Goal: Task Accomplishment & Management: Manage account settings

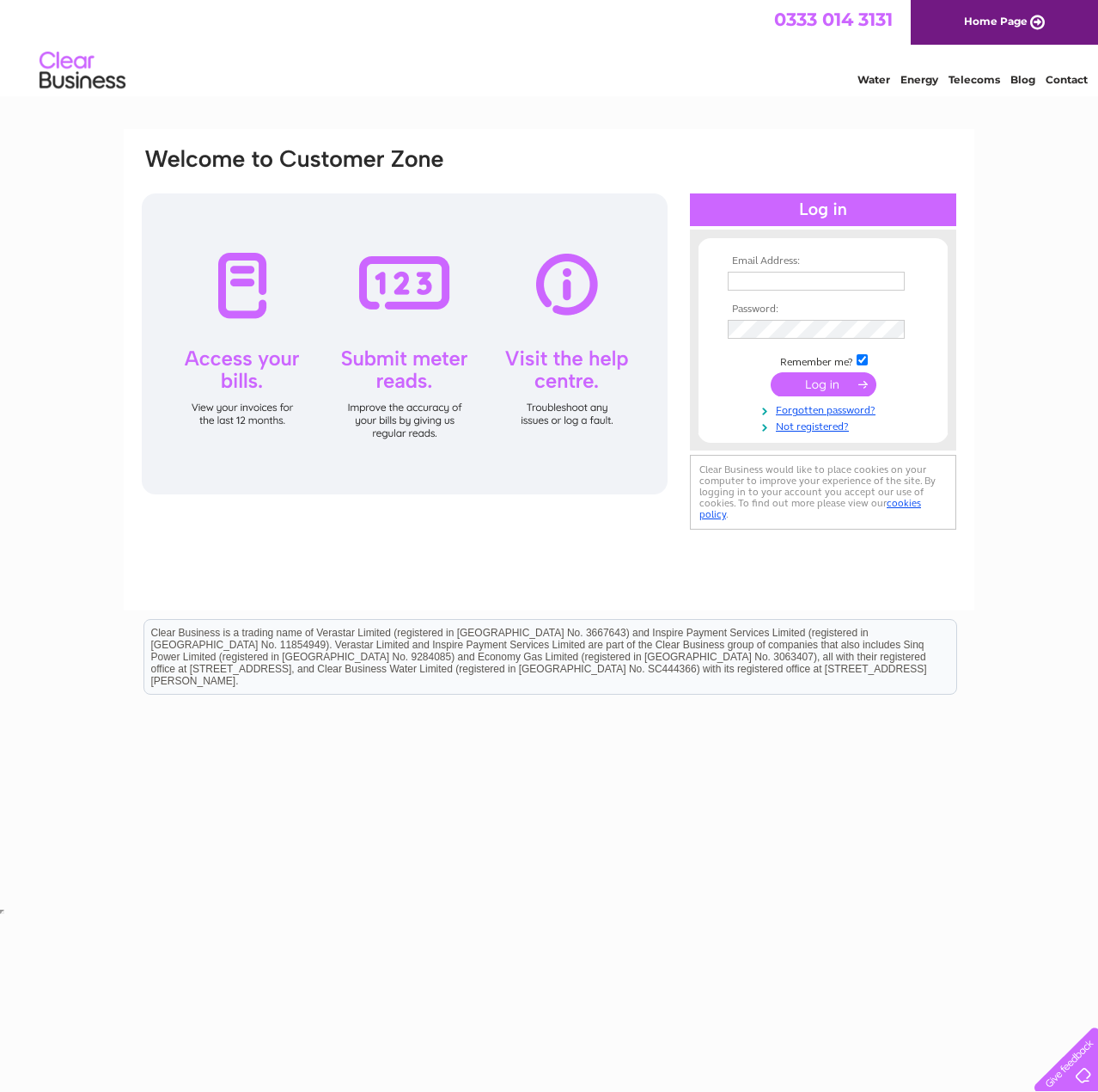
type input "claire.sharp@bennettsassociates.com"
click at [835, 389] on input "submit" at bounding box center [824, 384] width 105 height 24
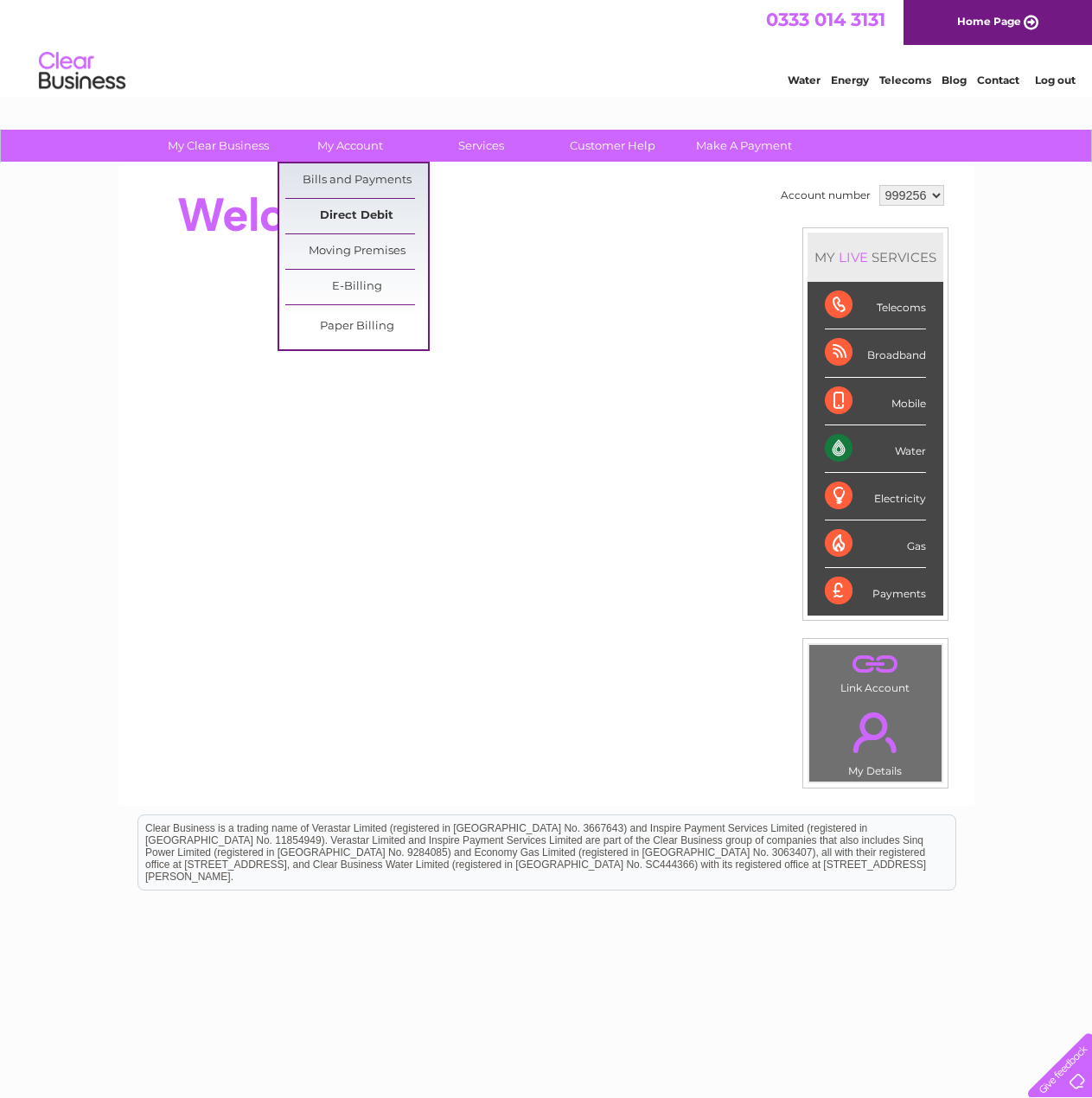
click at [345, 218] on link "Direct Debit" at bounding box center [356, 216] width 142 height 34
click at [351, 179] on link "Bills and Payments" at bounding box center [356, 180] width 142 height 34
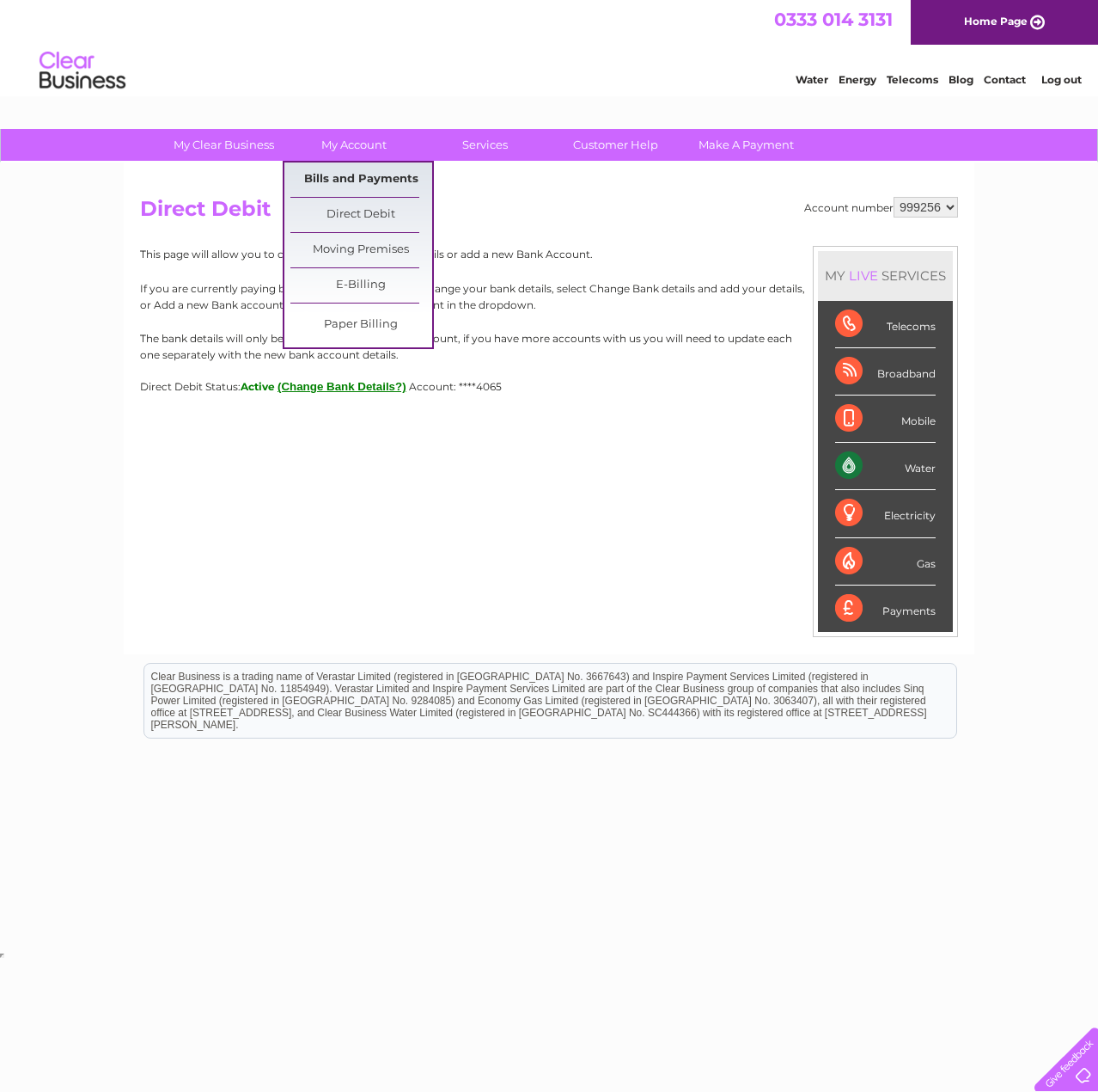
click at [331, 178] on link "Bills and Payments" at bounding box center [361, 179] width 141 height 34
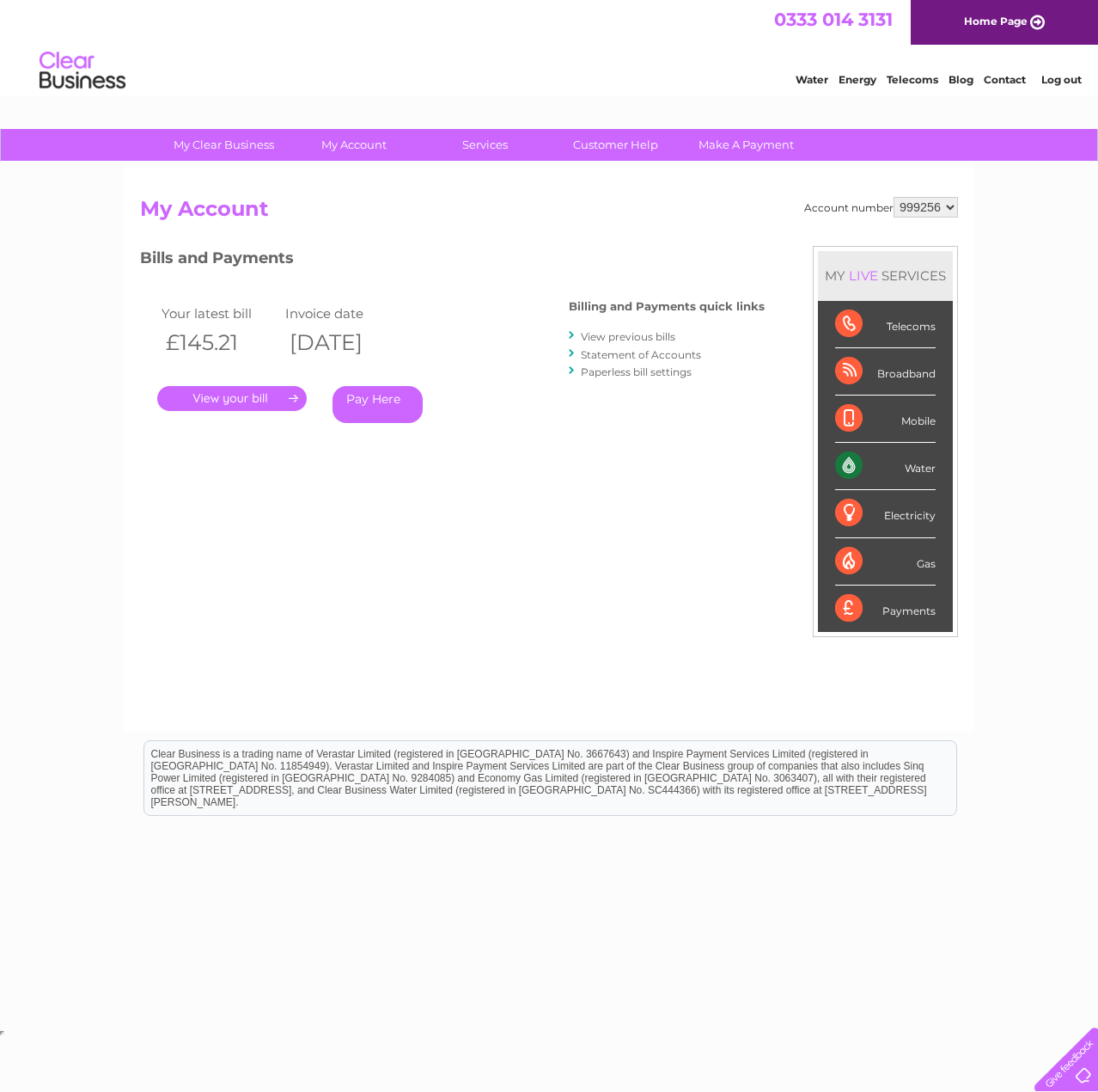
click at [255, 398] on link "." at bounding box center [232, 398] width 149 height 25
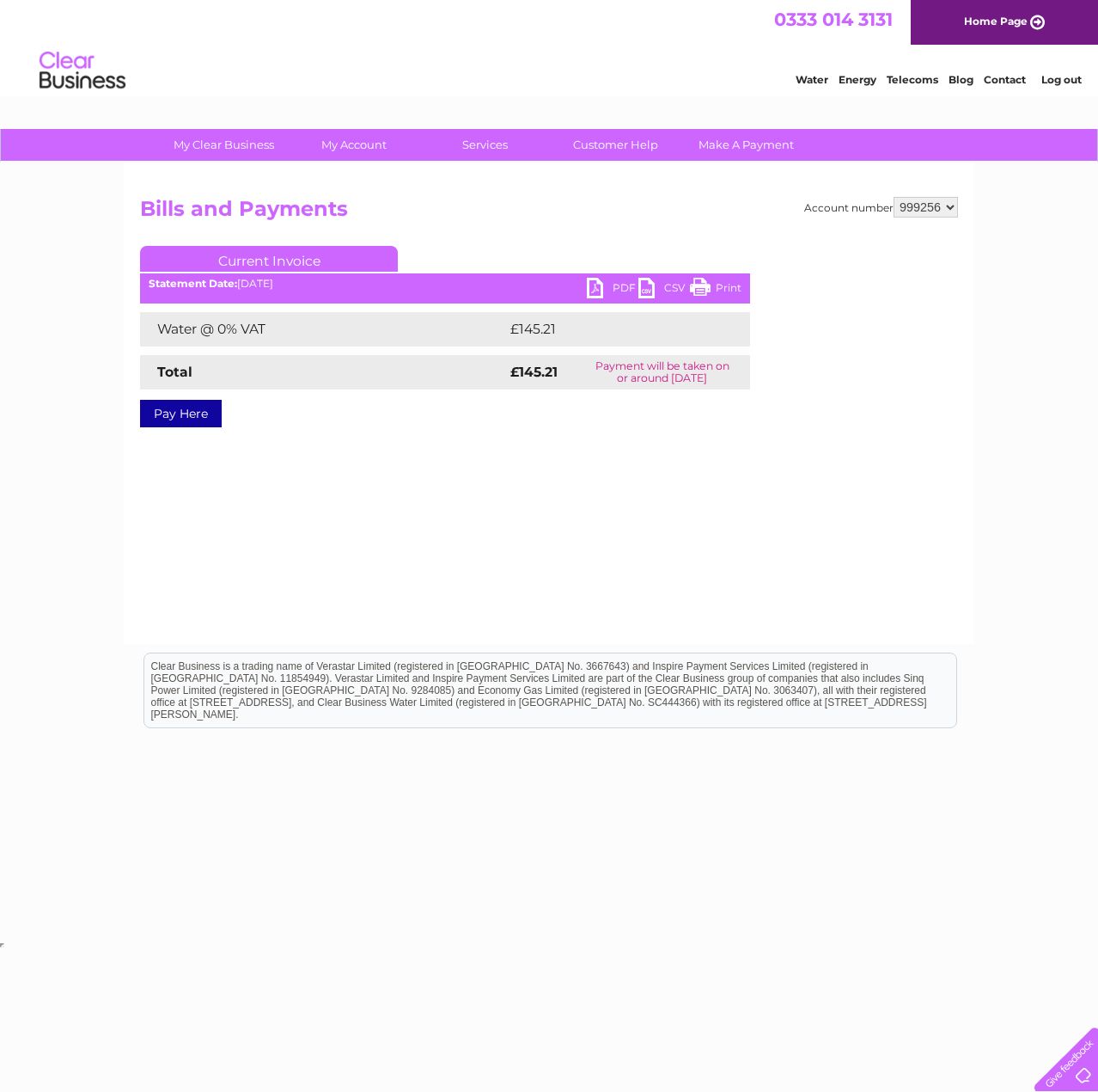
click at [618, 297] on link "PDF" at bounding box center [612, 290] width 52 height 25
